Goal: Go to known website: Access a specific website the user already knows

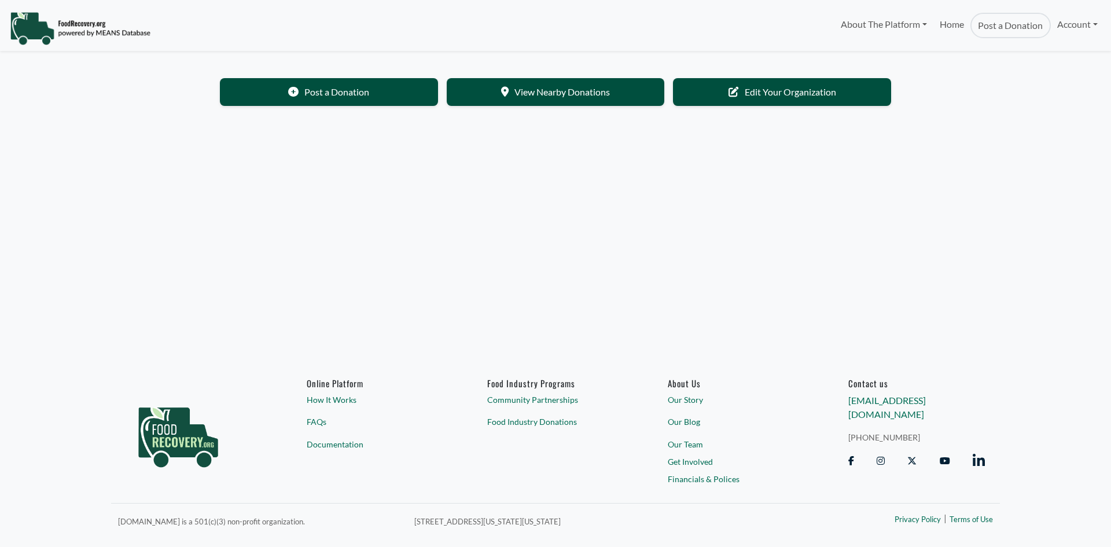
select select "Language Translate Widget"
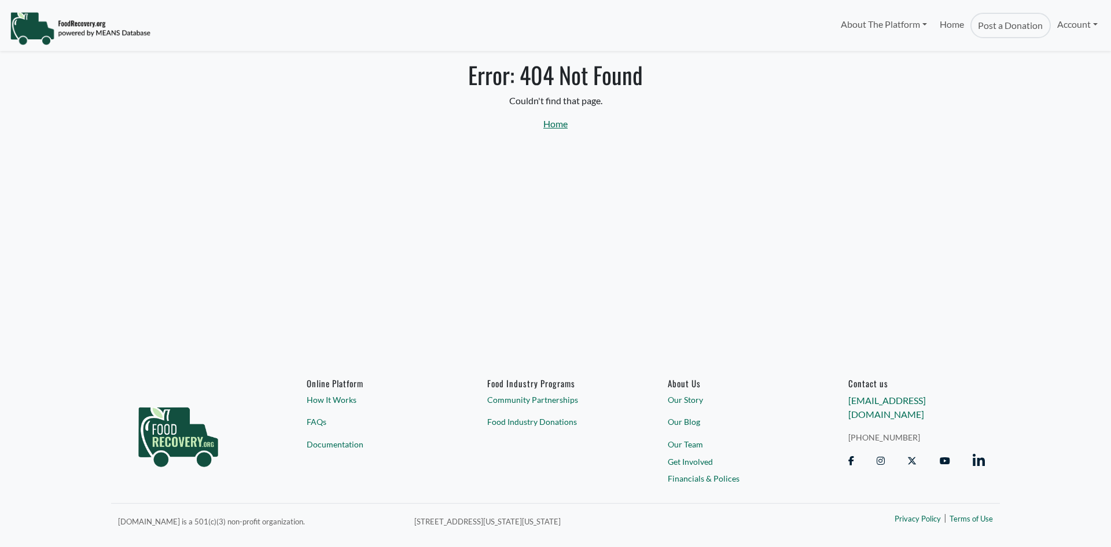
select select "Language Translate Widget"
click at [551, 120] on link "Home" at bounding box center [555, 123] width 24 height 11
